Goal: Task Accomplishment & Management: Manage account settings

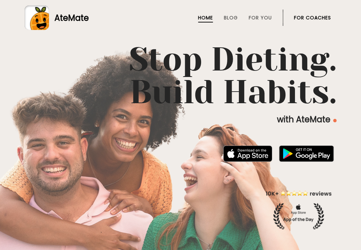
click at [314, 18] on link "For Coaches" at bounding box center [312, 17] width 37 height 5
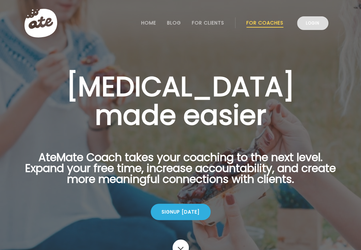
click at [309, 24] on link "Login" at bounding box center [312, 23] width 31 height 14
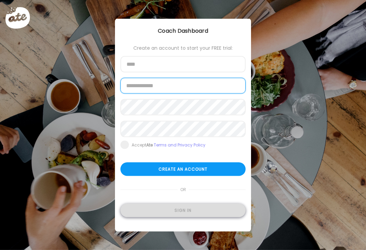
type input "**********"
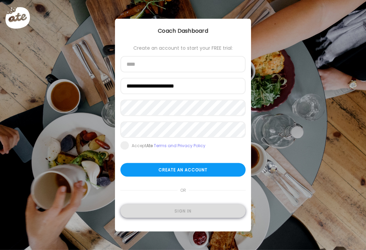
type input "**********"
click at [175, 209] on div "Sign in" at bounding box center [183, 211] width 125 height 14
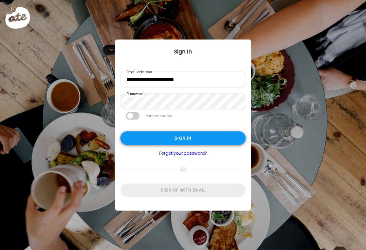
click at [211, 135] on div "Sign in" at bounding box center [183, 138] width 125 height 14
type input "**********"
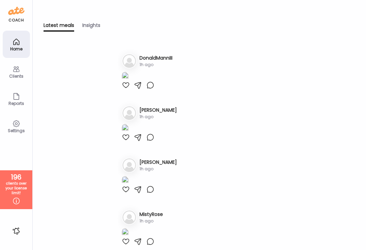
click at [20, 76] on div "Clients" at bounding box center [16, 76] width 25 height 4
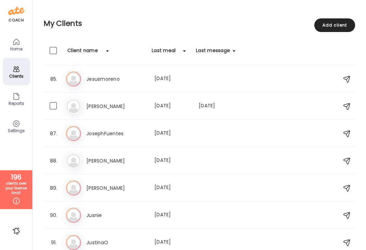
scroll to position [2287, 0]
click at [117, 209] on div "Ju Jusnie Last meal: 10d ago" at bounding box center [200, 215] width 269 height 15
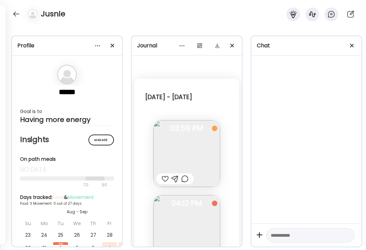
scroll to position [0, 0]
click at [355, 47] on div at bounding box center [353, 46] width 14 height 14
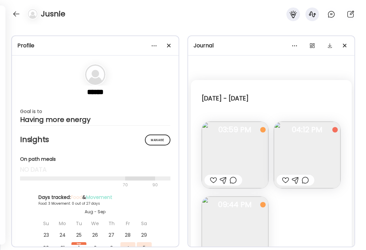
click at [237, 152] on img at bounding box center [235, 155] width 67 height 67
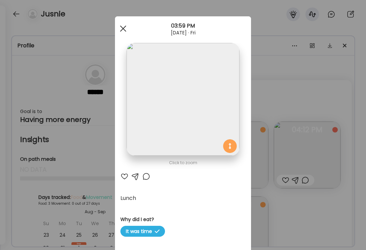
click at [119, 34] on div at bounding box center [123, 29] width 14 height 14
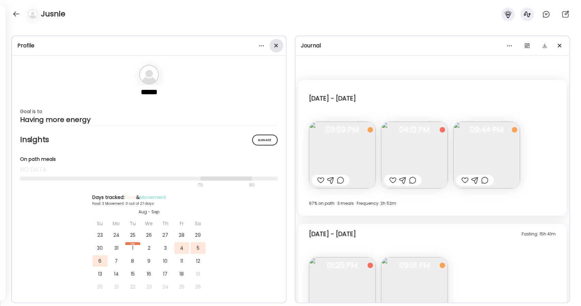
click at [276, 44] on div at bounding box center [277, 46] width 14 height 14
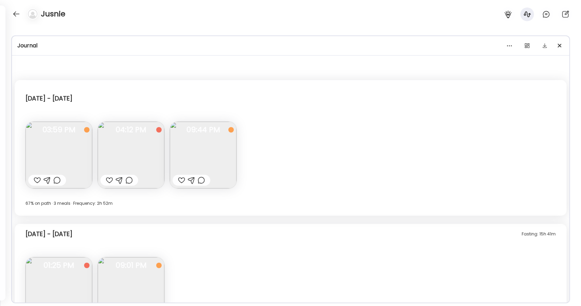
click at [48, 165] on img at bounding box center [59, 155] width 67 height 67
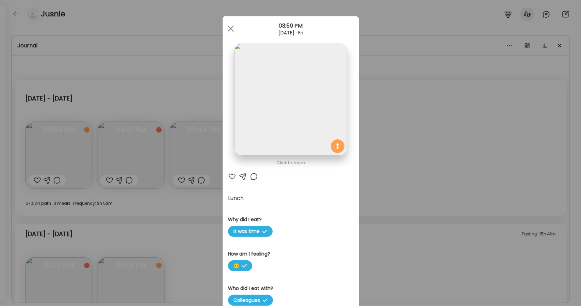
click at [300, 100] on img at bounding box center [290, 99] width 113 height 113
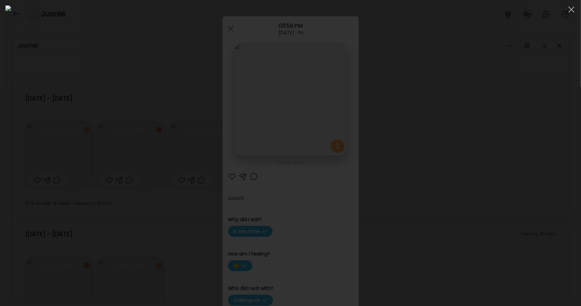
click at [366, 173] on div at bounding box center [290, 152] width 570 height 295
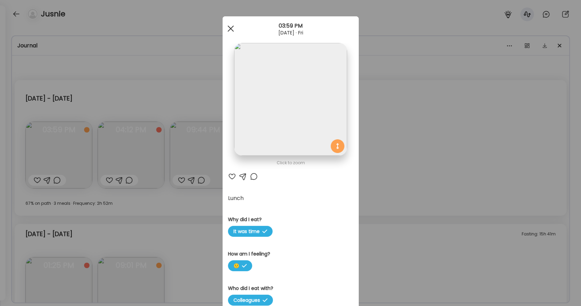
click at [226, 30] on div at bounding box center [231, 29] width 14 height 14
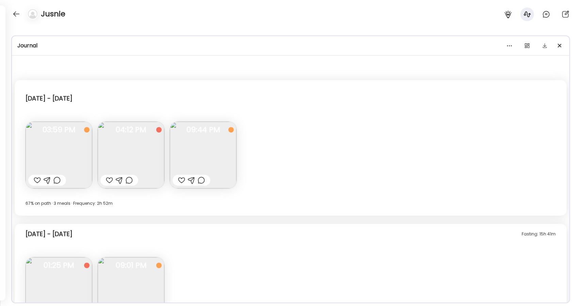
click at [125, 153] on img at bounding box center [131, 155] width 67 height 67
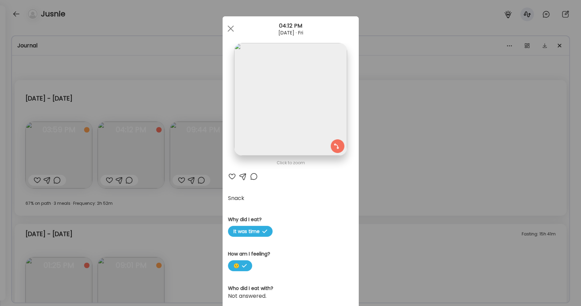
click at [261, 101] on img at bounding box center [290, 99] width 113 height 113
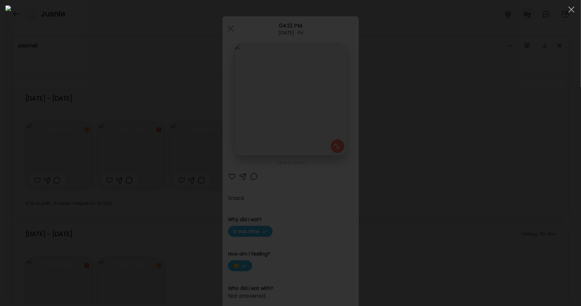
click at [293, 105] on img at bounding box center [290, 152] width 570 height 295
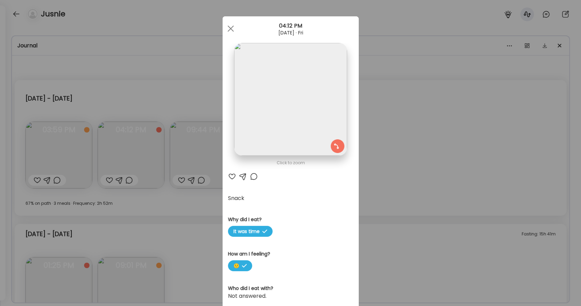
click at [275, 144] on img at bounding box center [290, 99] width 113 height 113
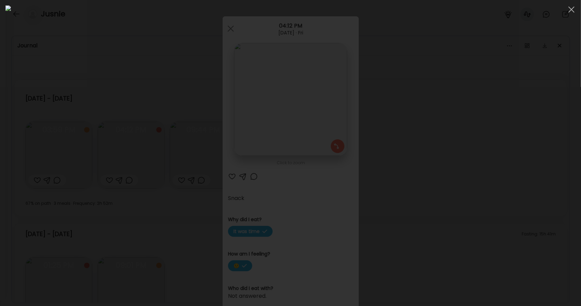
click at [366, 188] on div at bounding box center [290, 152] width 570 height 295
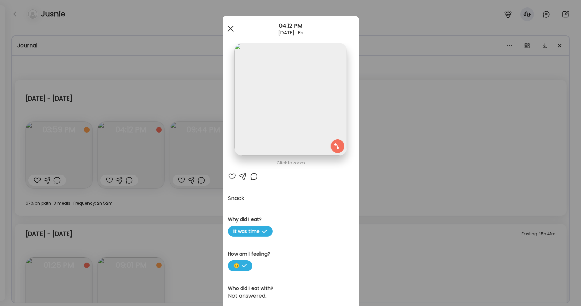
click at [229, 31] on div at bounding box center [231, 29] width 14 height 14
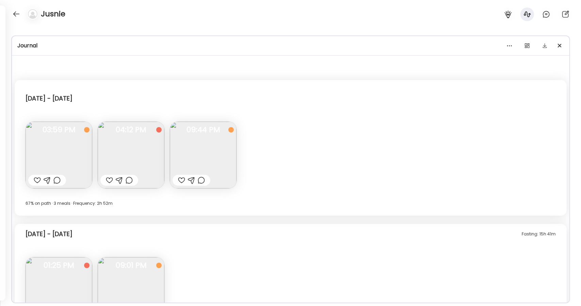
click at [224, 155] on img at bounding box center [203, 155] width 67 height 67
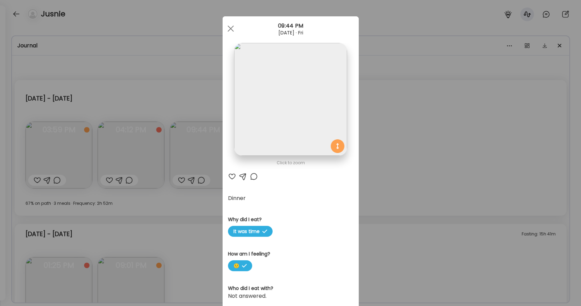
click at [269, 128] on img at bounding box center [290, 99] width 113 height 113
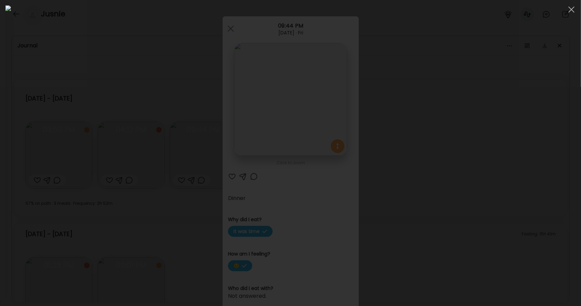
click at [366, 169] on div at bounding box center [290, 152] width 570 height 295
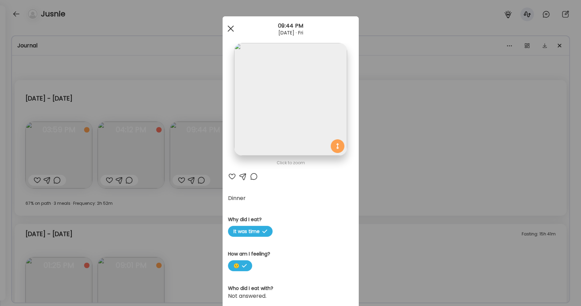
click at [227, 29] on span at bounding box center [230, 29] width 6 height 6
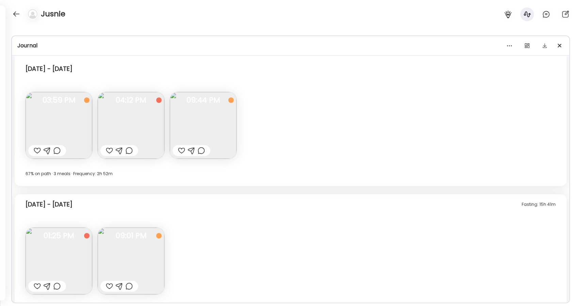
scroll to position [35, 0]
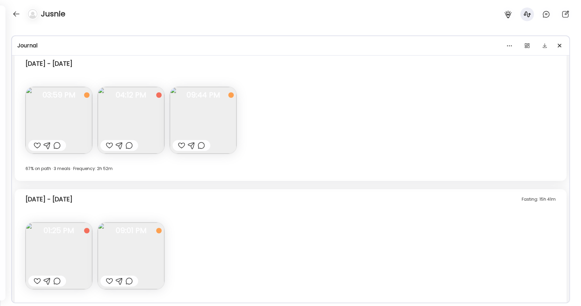
click at [80, 249] on img at bounding box center [59, 255] width 67 height 67
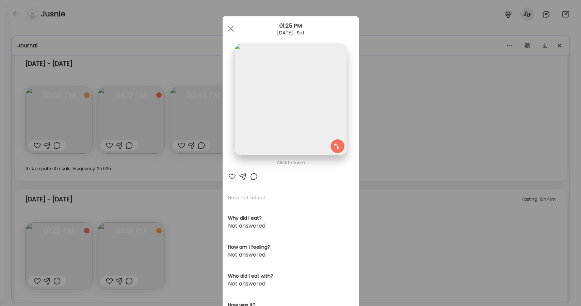
click at [240, 100] on img at bounding box center [290, 99] width 113 height 113
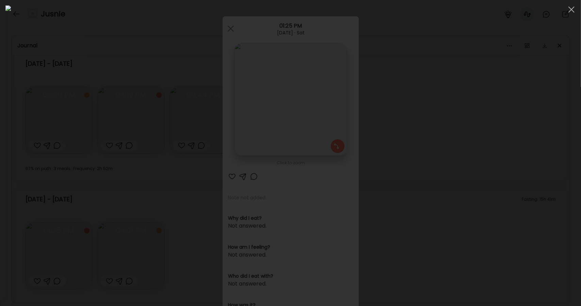
click at [366, 188] on div at bounding box center [290, 152] width 570 height 295
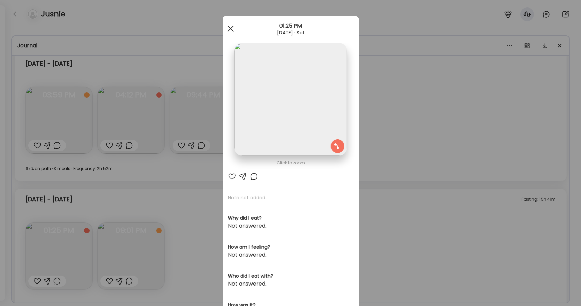
click at [229, 31] on div at bounding box center [231, 29] width 14 height 14
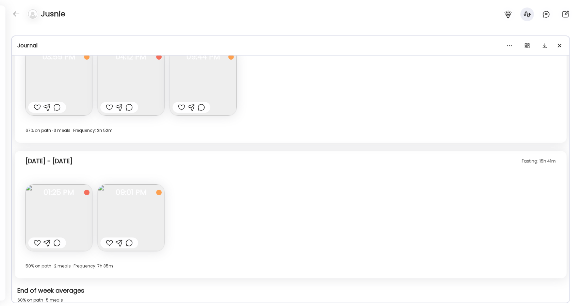
scroll to position [70, 0]
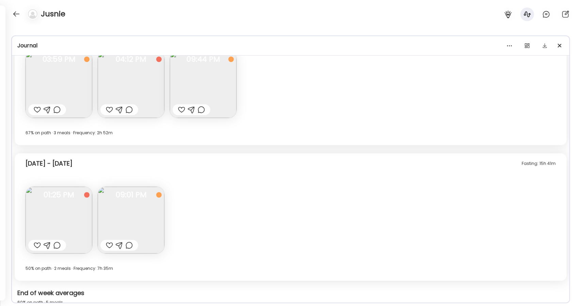
click at [138, 228] on img at bounding box center [131, 220] width 67 height 67
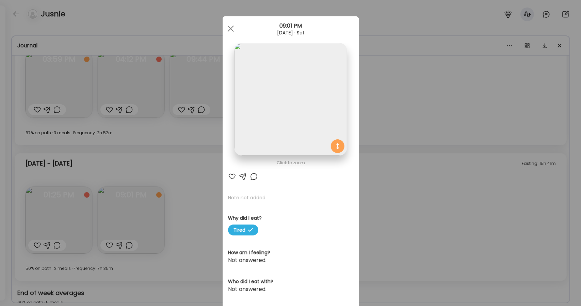
click at [270, 93] on img at bounding box center [290, 99] width 113 height 113
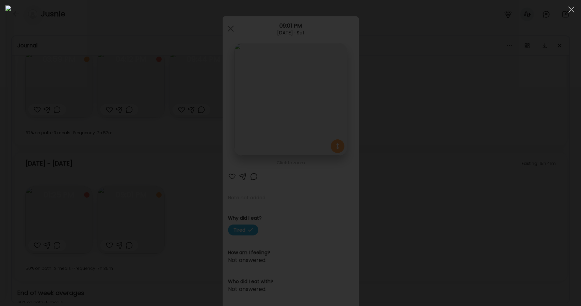
click at [256, 195] on img at bounding box center [290, 152] width 570 height 295
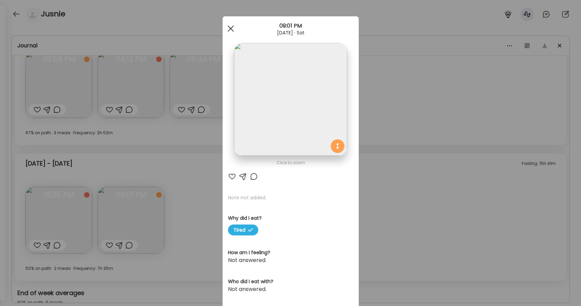
click at [229, 30] on div at bounding box center [231, 29] width 14 height 14
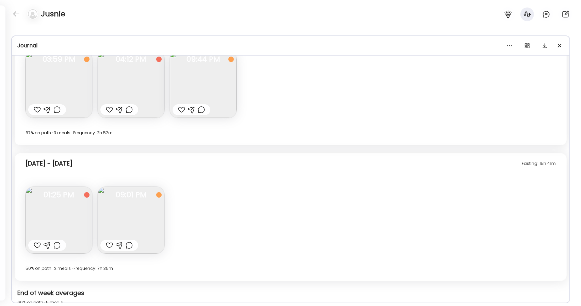
scroll to position [229, 0]
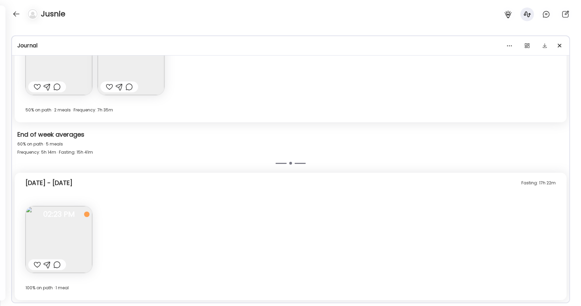
click at [64, 214] on span "02:23 PM" at bounding box center [59, 214] width 67 height 6
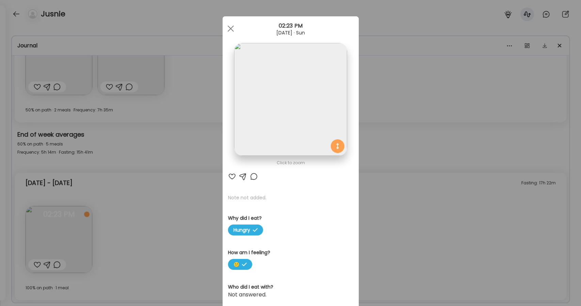
click at [258, 106] on img at bounding box center [290, 99] width 113 height 113
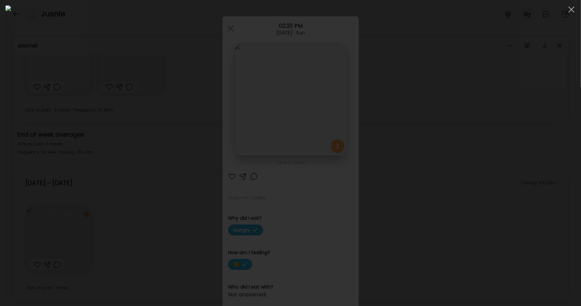
click at [366, 189] on div at bounding box center [290, 152] width 570 height 295
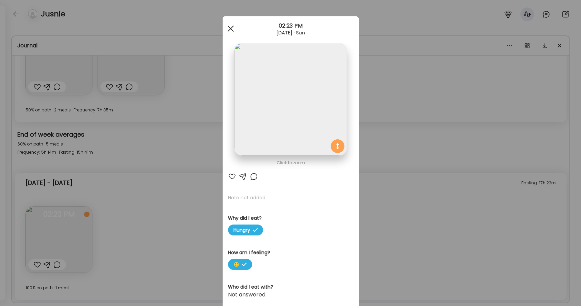
click at [227, 27] on span at bounding box center [230, 29] width 6 height 6
